Goal: Task Accomplishment & Management: Manage account settings

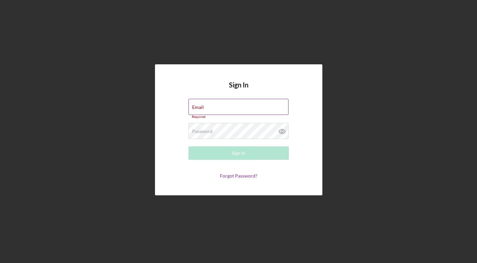
type input "[EMAIL_ADDRESS][DOMAIN_NAME]"
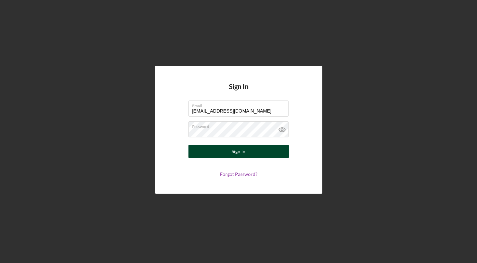
click at [260, 155] on button "Sign In" at bounding box center [238, 151] width 100 height 13
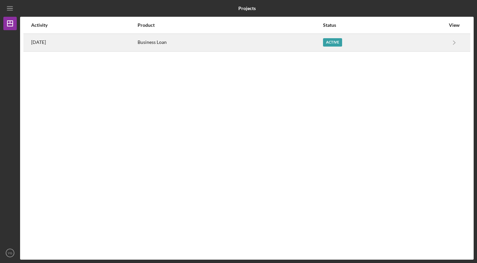
click at [318, 39] on div "Business Loan" at bounding box center [230, 42] width 185 height 17
